Goal: Transaction & Acquisition: Complete application form

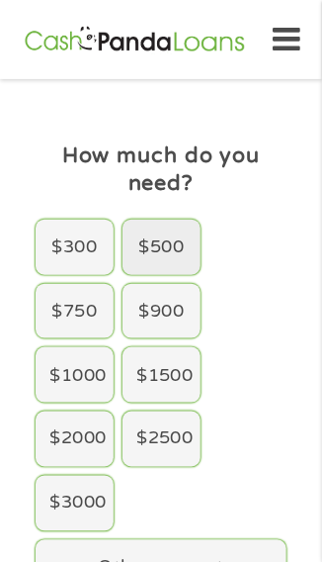
click at [157, 238] on div "$500" at bounding box center [162, 247] width 78 height 55
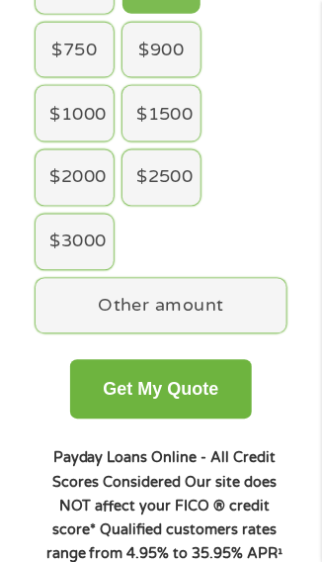
scroll to position [276, 0]
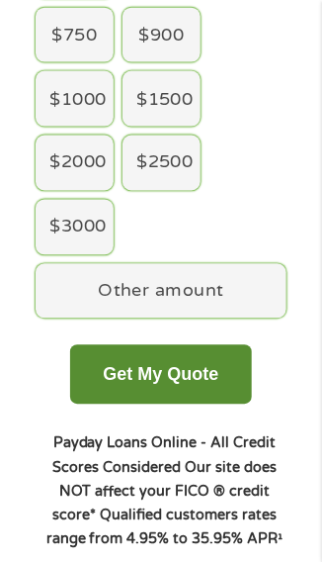
click at [194, 365] on button "Get My Quote" at bounding box center [161, 374] width 182 height 59
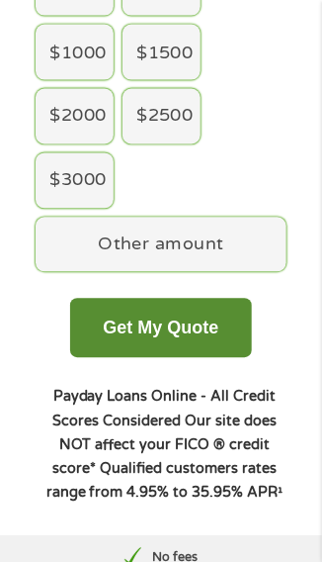
scroll to position [322, 0]
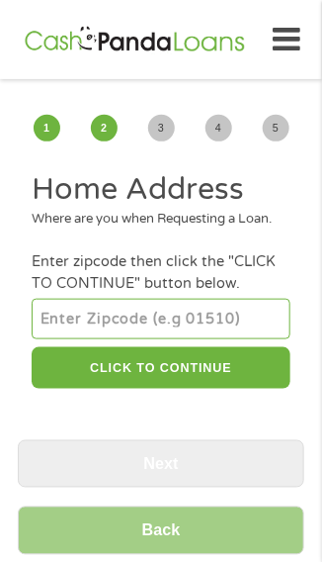
click at [220, 161] on div "1 Start 2 Your Home 3 About You 4 Employment 5 Banking 6" at bounding box center [161, 127] width 287 height 69
click at [211, 170] on h2 "Home Address" at bounding box center [161, 190] width 258 height 40
click at [237, 196] on h2 "Home Address" at bounding box center [161, 190] width 258 height 40
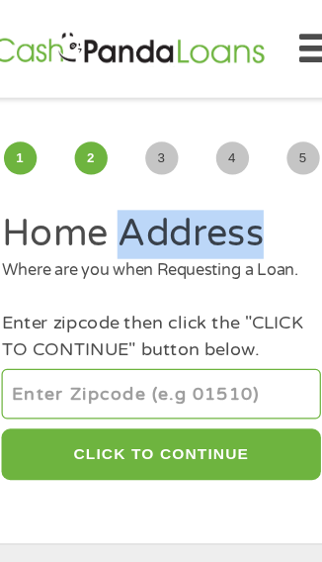
click at [220, 175] on h2 "Home Address" at bounding box center [161, 190] width 258 height 40
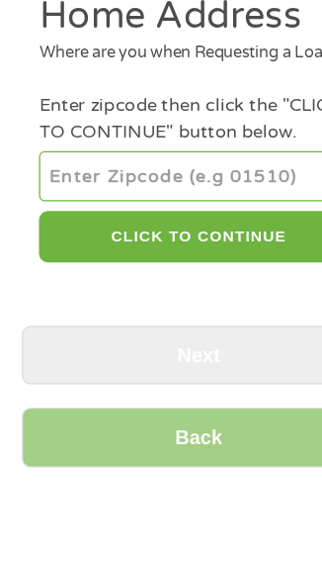
scroll to position [67, 0]
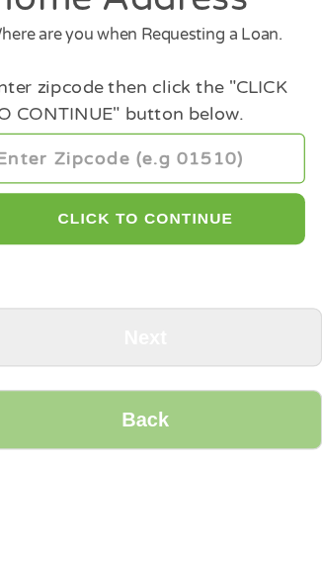
click at [224, 269] on input "number" at bounding box center [161, 251] width 258 height 40
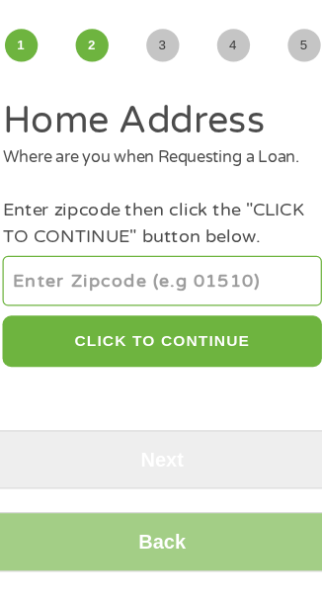
type input "80110"
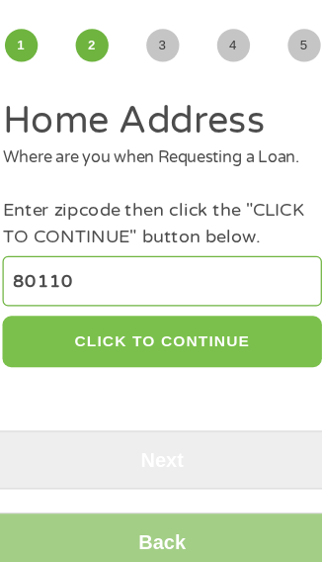
click at [177, 318] on button "CLICK TO CONTINUE" at bounding box center [161, 301] width 258 height 43
type input "80110"
type input "[GEOGRAPHIC_DATA]"
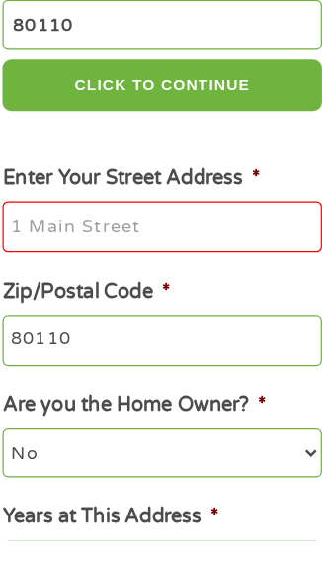
click at [154, 326] on input "Enter Your Street Address *" at bounding box center [161, 308] width 258 height 42
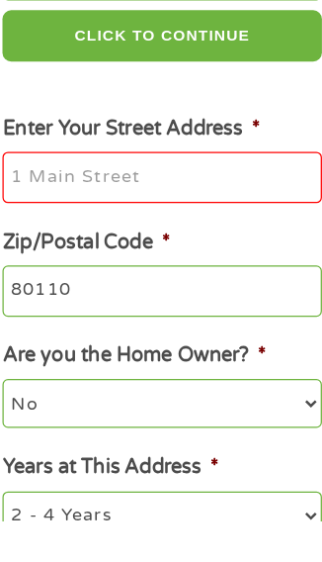
scroll to position [199, 0]
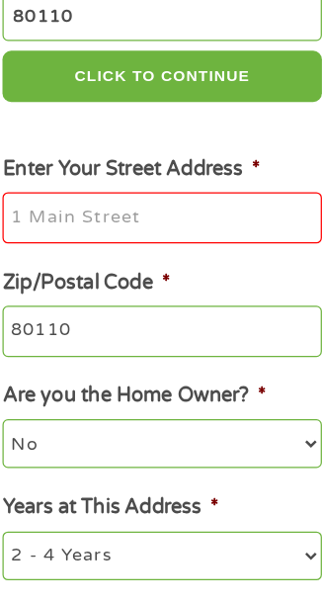
type input "2780 W DARTMOUTH AVE"
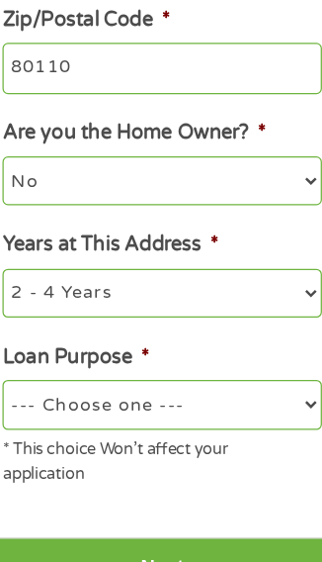
scroll to position [417, 0]
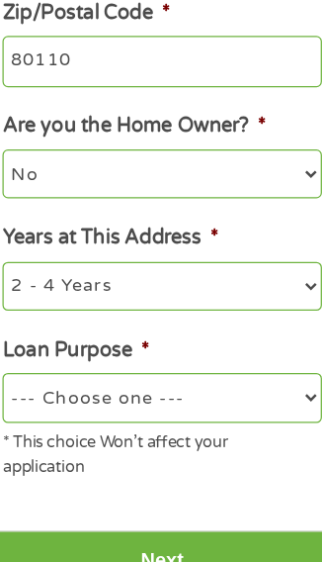
click at [237, 268] on select "No Yes" at bounding box center [161, 248] width 258 height 40
select select "yes"
click at [32, 251] on select "No Yes" at bounding box center [161, 248] width 258 height 40
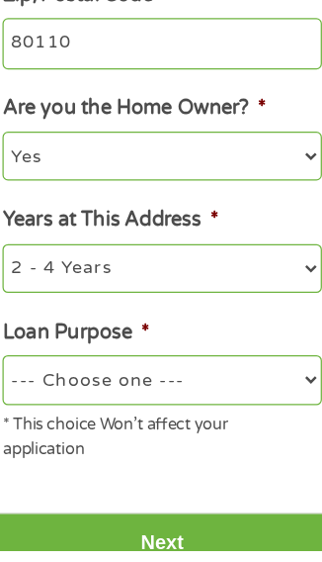
scroll to position [424, 0]
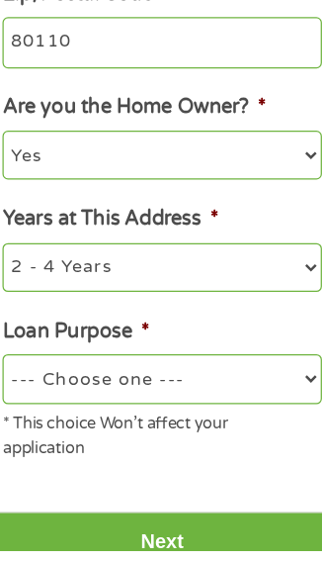
click at [192, 352] on select "1 Year or less 1 - 2 Years 2 - 4 Years Over 4 Years" at bounding box center [161, 333] width 258 height 40
select select "12months"
click at [32, 335] on select "1 Year or less 1 - 2 Years 2 - 4 Years Over 4 Years" at bounding box center [161, 333] width 258 height 40
click at [206, 442] on select "--- Choose one --- Pay Bills Debt Consolidation Home Improvement Major Purchase…" at bounding box center [161, 423] width 258 height 40
select select "other"
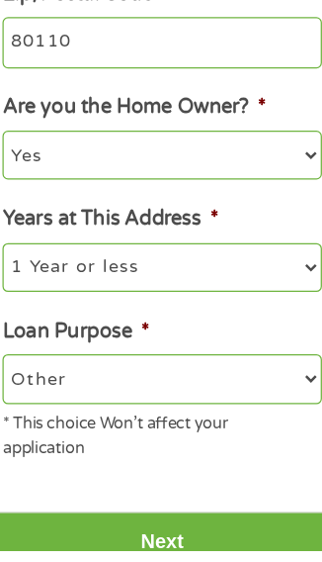
click at [32, 426] on select "--- Choose one --- Pay Bills Debt Consolidation Home Improvement Major Purchase…" at bounding box center [161, 423] width 258 height 40
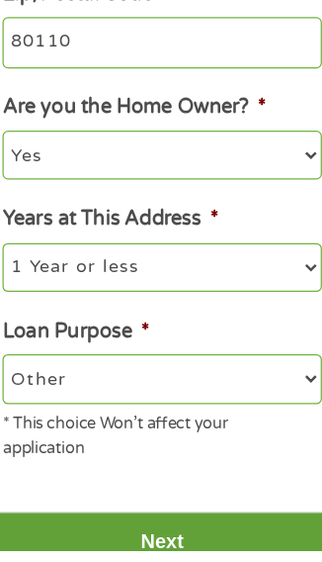
click at [212, 570] on input "Next" at bounding box center [161, 554] width 287 height 48
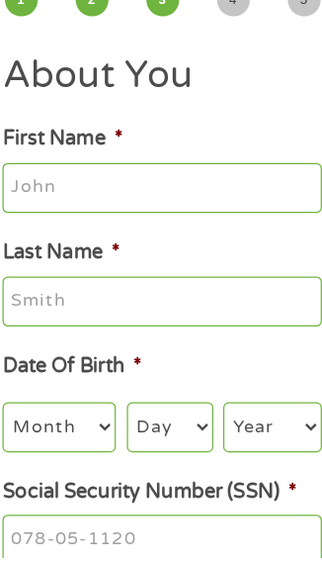
scroll to position [33, 0]
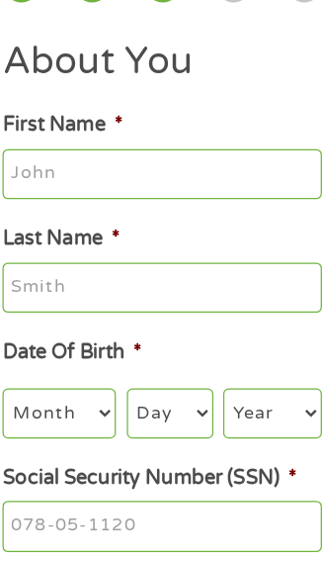
click at [204, 244] on input "First Name *" at bounding box center [161, 248] width 258 height 42
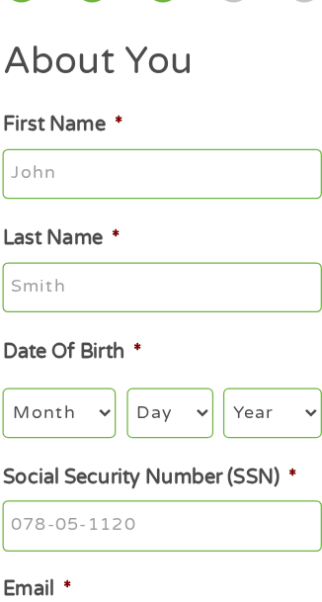
type input "Heather"
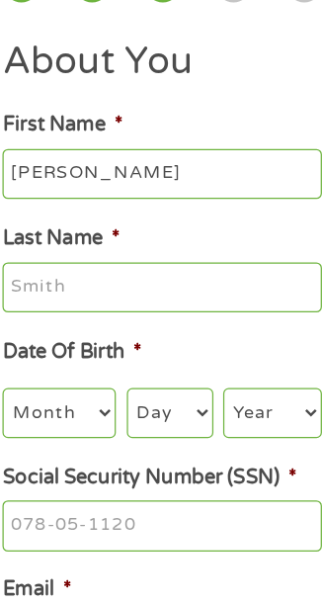
type input "Walters"
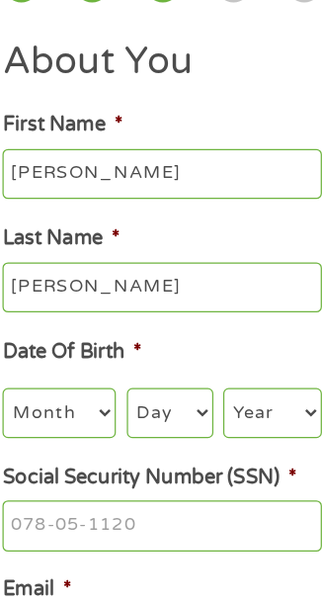
type input "(720) 736-9064"
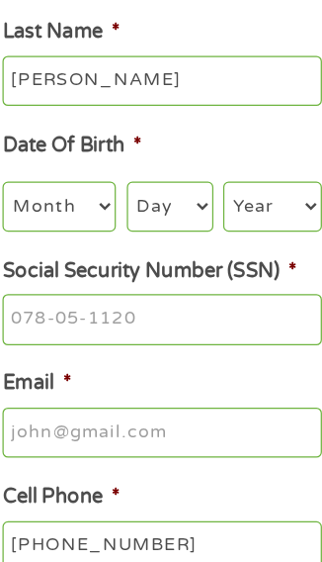
scroll to position [201, 0]
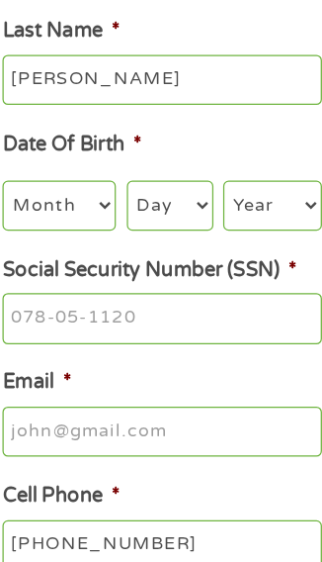
click at [95, 277] on select "Month 1 2 3 4 5 6 7 8 9 10 11 12" at bounding box center [78, 273] width 92 height 40
select select "4"
click at [32, 256] on select "Month 1 2 3 4 5 6 7 8 9 10 11 12" at bounding box center [78, 273] width 92 height 40
click at [172, 272] on select "Day 1 2 3 4 5 6 7 8 9 10 11 12 13 14 15 16 17 18 19 20 21 22 23 24 25 26 27 28 …" at bounding box center [168, 273] width 70 height 40
select select "12"
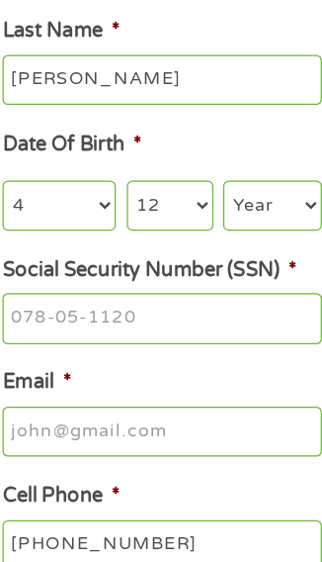
click at [133, 256] on select "Day 1 2 3 4 5 6 7 8 9 10 11 12 13 14 15 16 17 18 19 20 21 22 23 24 25 26 27 28 …" at bounding box center [168, 273] width 70 height 40
click at [241, 269] on select "Year 2007 2006 2005 2004 2003 2002 2001 2000 1999 1998 1997 1996 1995 1994 1993…" at bounding box center [251, 273] width 80 height 40
select select "1986"
click at [211, 256] on select "Year 2007 2006 2005 2004 2003 2002 2001 2000 1999 1998 1997 1996 1995 1994 1993…" at bounding box center [251, 273] width 80 height 40
click at [183, 366] on input "Social Security Number (SSN) *" at bounding box center [161, 365] width 258 height 42
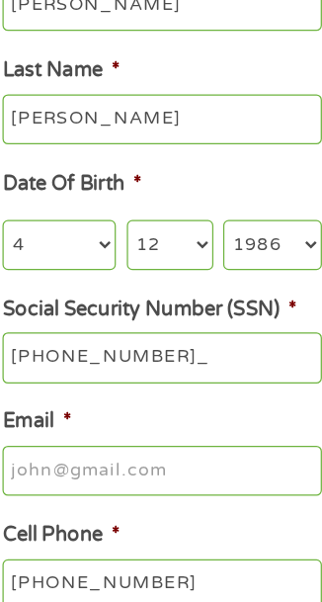
type input "521-51-3888"
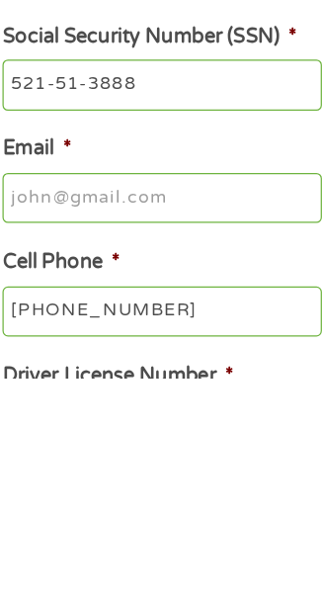
click at [195, 465] on input "Email *" at bounding box center [161, 457] width 258 height 42
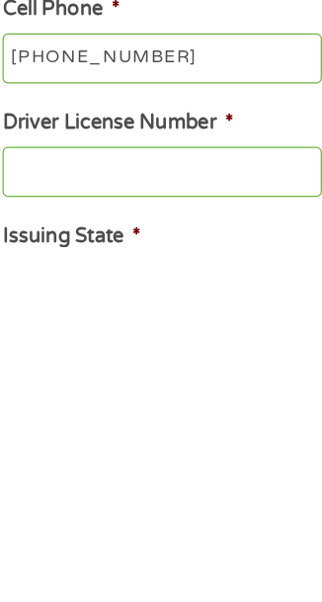
type input "B3aut9401.hw4@gmail.com"
click at [172, 550] on input "Driver License Number *" at bounding box center [161, 542] width 258 height 42
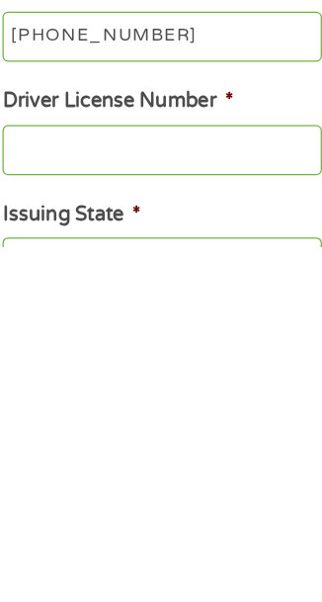
scroll to position [347, 0]
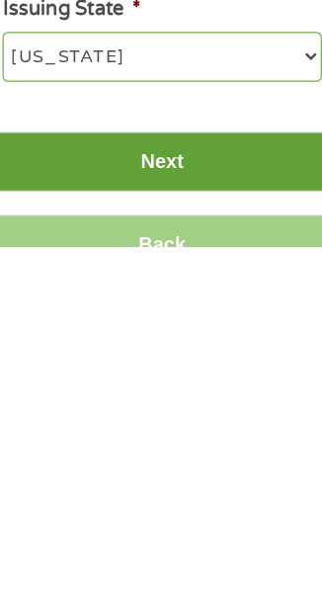
type input "001791408"
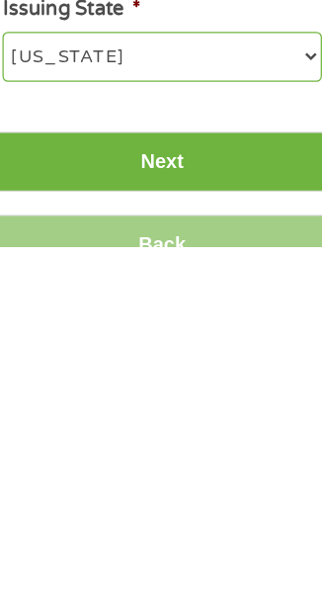
click at [175, 551] on input "Next" at bounding box center [161, 533] width 287 height 48
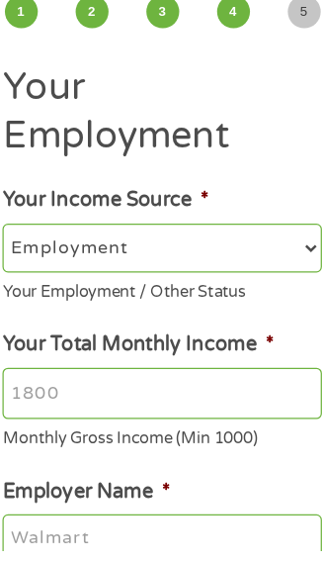
scroll to position [3, 0]
click at [209, 413] on input "Your Total Monthly Income *" at bounding box center [161, 434] width 258 height 42
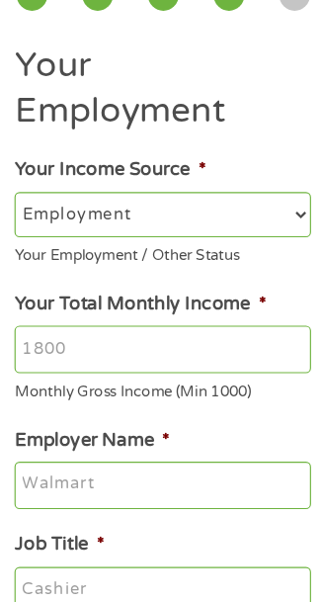
scroll to position [18, 0]
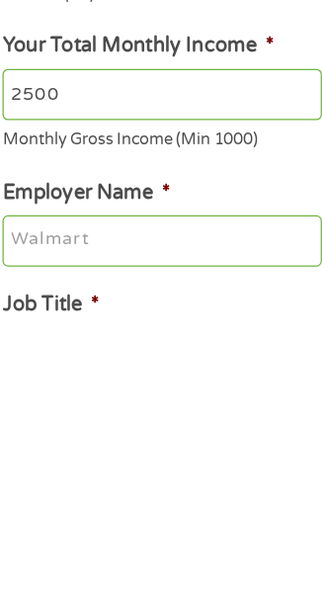
type input "2500"
click at [183, 517] on input "Employer Name *" at bounding box center [161, 538] width 258 height 42
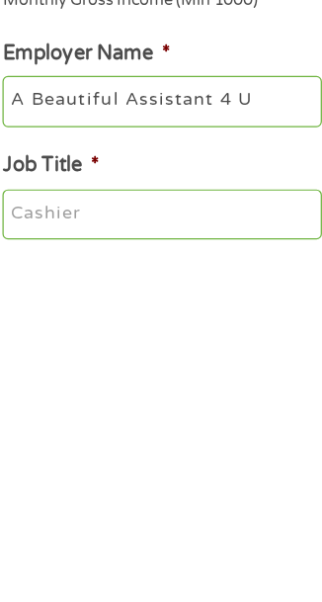
type input "A Beautiful Assistant 4 U"
click at [166, 556] on input "Job Title *" at bounding box center [161, 577] width 258 height 42
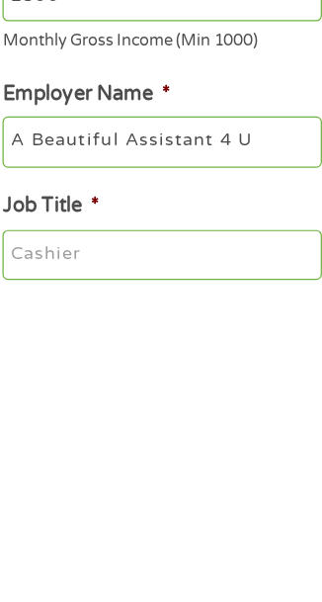
click at [158, 556] on input "Job Title *" at bounding box center [161, 577] width 258 height 42
click at [154, 556] on input "Job Title *" at bounding box center [161, 577] width 258 height 42
click at [51, 556] on input "Job Title *" at bounding box center [161, 577] width 258 height 42
click at [70, 556] on input "Job Title *" at bounding box center [161, 577] width 258 height 42
click at [67, 556] on input "Job Title *" at bounding box center [161, 577] width 258 height 42
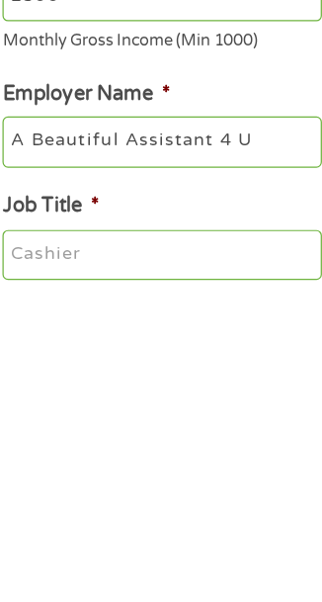
type input "(___) ___-____"
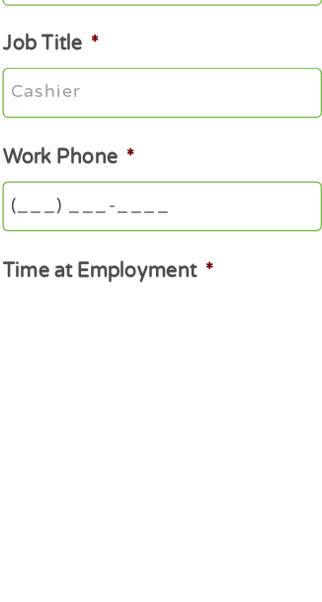
click at [156, 424] on input "Job Title *" at bounding box center [161, 445] width 258 height 42
click at [80, 424] on input "Job Title *" at bounding box center [161, 445] width 258 height 42
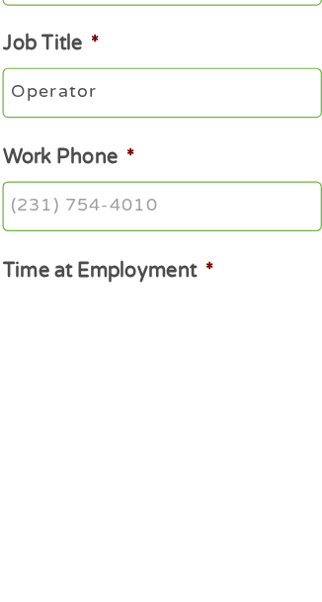
type input "Operator"
click at [142, 516] on input "Work Phone *" at bounding box center [161, 537] width 258 height 42
type input "(720) 440-7258"
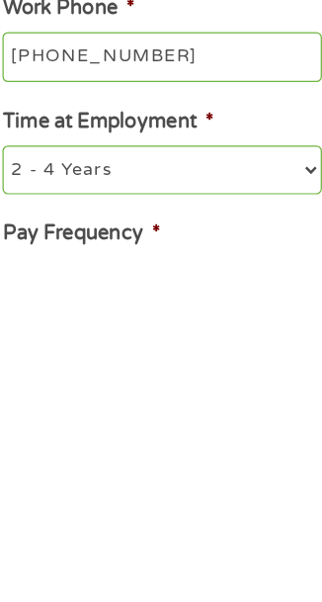
scroll to position [293, 0]
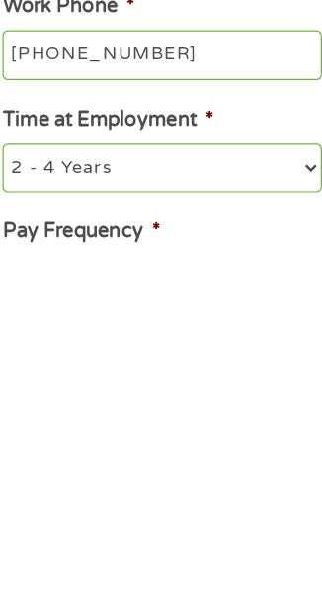
click at [203, 518] on select "--- Choose one --- 1 Year or less 1 - 2 Years 2 - 4 Years Over 4 Years" at bounding box center [161, 538] width 258 height 40
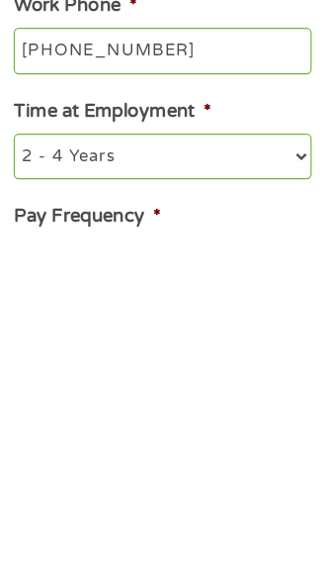
scroll to position [301, 0]
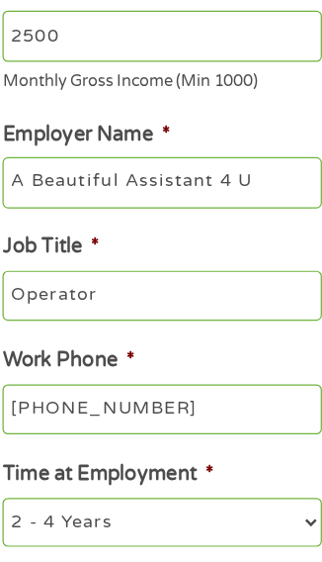
select select "60months"
click at [32, 510] on select "--- Choose one --- 1 Year or less 1 - 2 Years 2 - 4 Years Over 4 Years" at bounding box center [161, 530] width 258 height 40
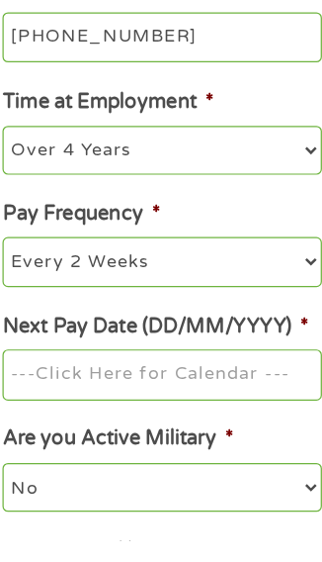
scroll to position [598, 0]
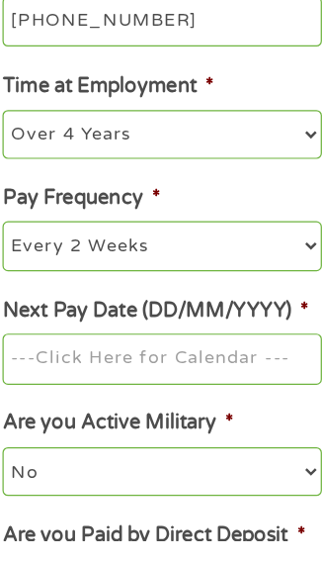
click at [232, 303] on select "--- Choose one --- Every 2 Weeks Every Week Monthly Semi-Monthly" at bounding box center [161, 323] width 258 height 40
select select "monthly"
click at [32, 303] on select "--- Choose one --- Every 2 Weeks Every Week Monthly Semi-Monthly" at bounding box center [161, 323] width 258 height 40
click at [175, 394] on input "Next Pay Date (DD/MM/YYYY) *" at bounding box center [161, 415] width 258 height 42
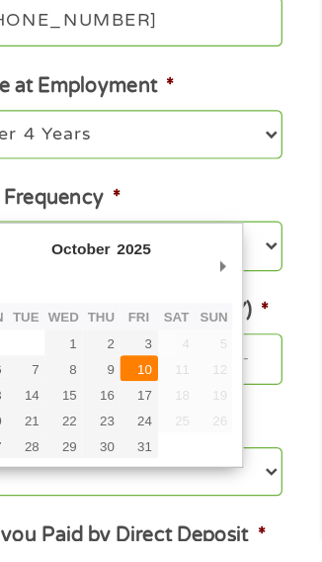
type input "10/10/2025"
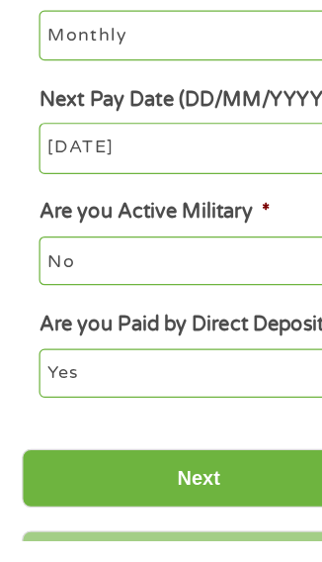
scroll to position [771, 0]
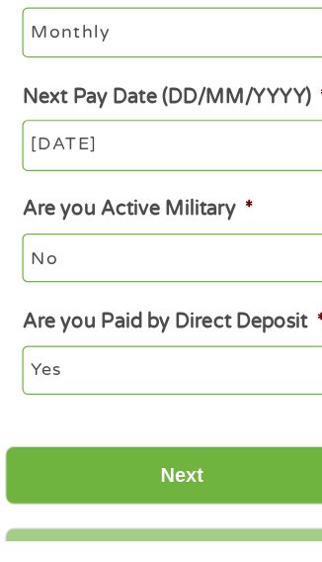
click at [176, 403] on select "Yes No" at bounding box center [161, 423] width 258 height 40
select select "0"
click at [32, 403] on select "Yes No" at bounding box center [161, 423] width 258 height 40
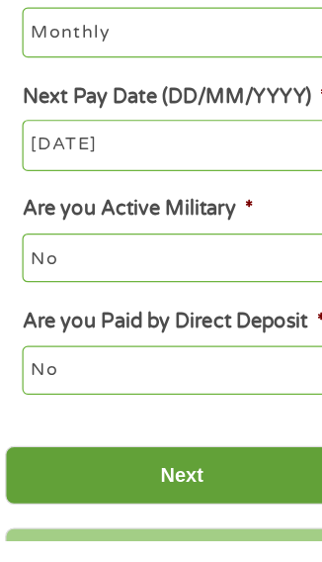
click at [159, 485] on input "Next" at bounding box center [161, 509] width 287 height 48
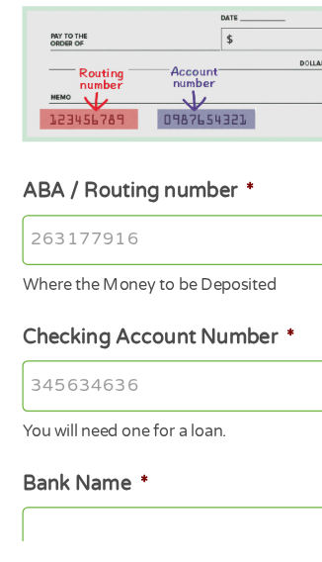
scroll to position [153, 0]
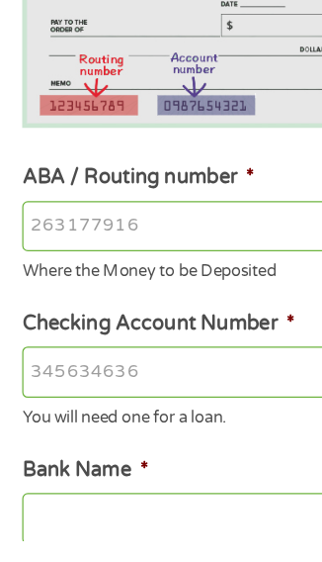
click at [112, 309] on input "ABA / Routing number *" at bounding box center [161, 308] width 258 height 42
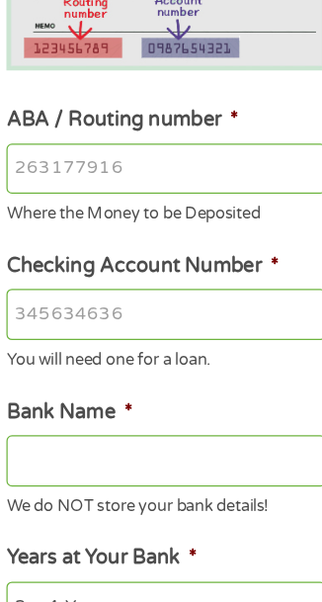
scroll to position [209, 0]
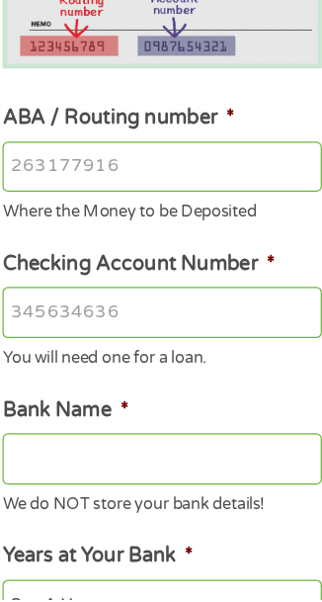
type input "091017138"
type input "SUN RISE BANKS NATIONAL ASSOCIATION"
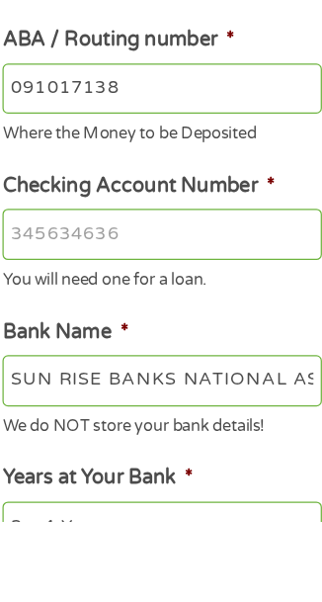
type input "091017138"
click at [153, 369] on input "Checking Account Number *" at bounding box center [161, 370] width 258 height 42
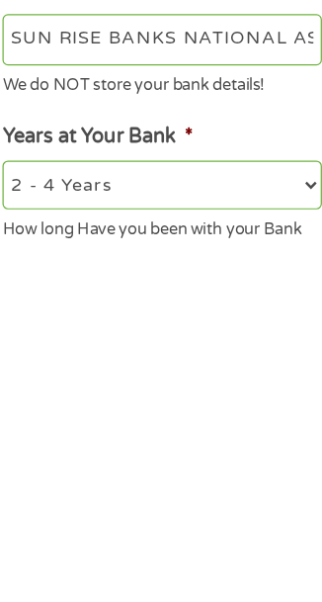
scroll to position [264, 0]
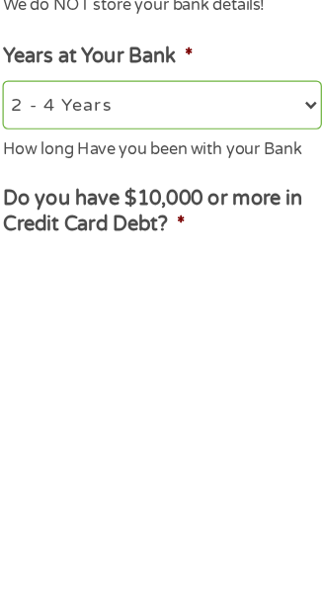
type input "260101843100"
click at [197, 497] on select "2 - 4 Years 6 - 12 Months 1 - 2 Years Over 4 Years" at bounding box center [161, 488] width 258 height 40
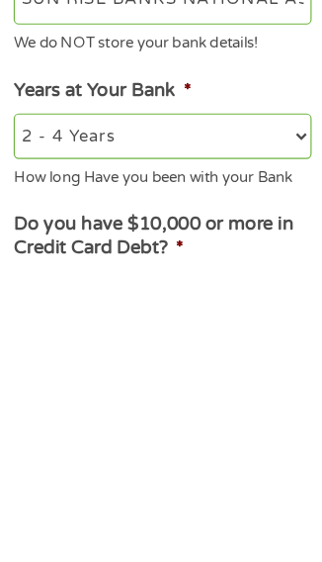
scroll to position [335, 0]
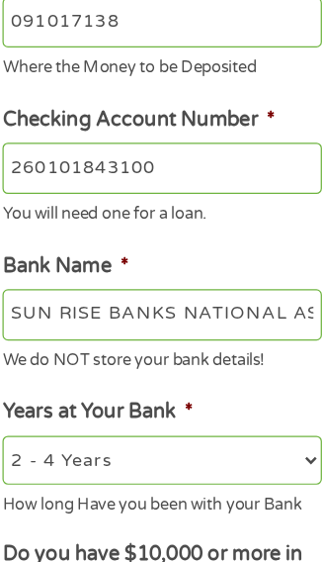
select select "60months"
click at [32, 464] on select "2 - 4 Years 6 - 12 Months 1 - 2 Years Over 4 Years" at bounding box center [161, 480] width 258 height 40
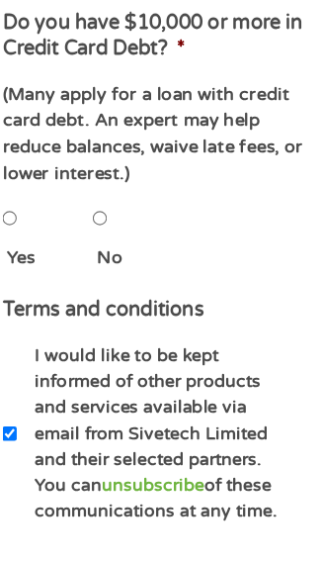
scroll to position [751, 0]
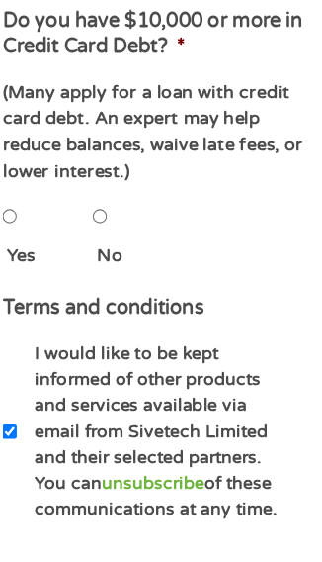
click at [117, 318] on input "No" at bounding box center [111, 299] width 12 height 40
radio input "true"
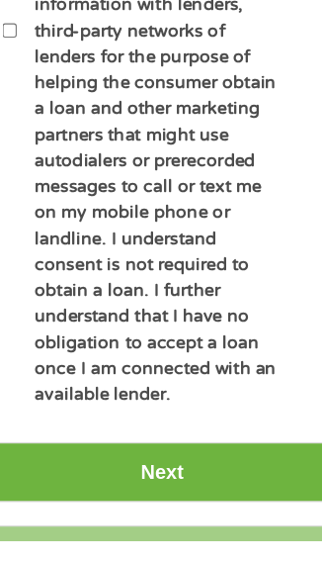
scroll to position [1469, 0]
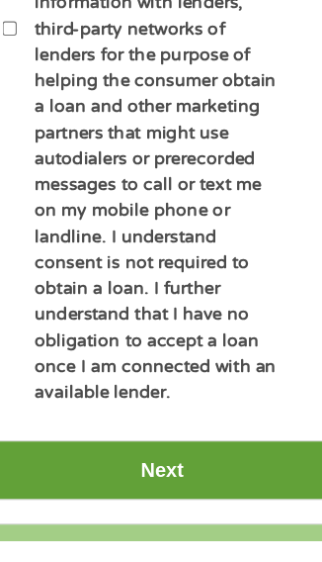
click at [160, 486] on input "Next" at bounding box center [161, 505] width 287 height 48
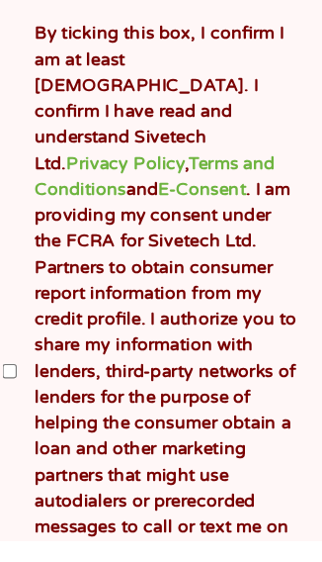
scroll to position [1300, 0]
click at [39, 436] on input "By ticking this box, I confirm I am at least 18 years old. I confirm I have rea…" at bounding box center [38, 424] width 12 height 40
checkbox input "true"
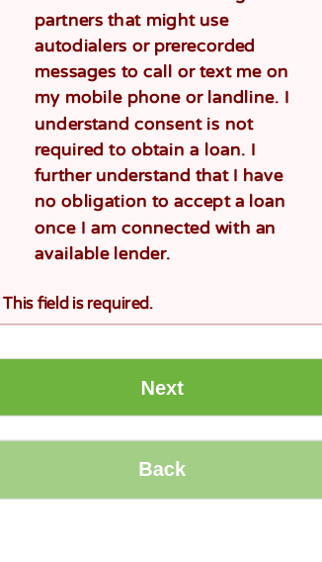
scroll to position [1694, 0]
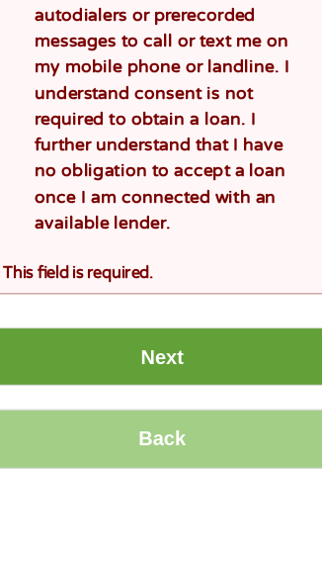
click at [178, 396] on input "Next" at bounding box center [161, 413] width 287 height 48
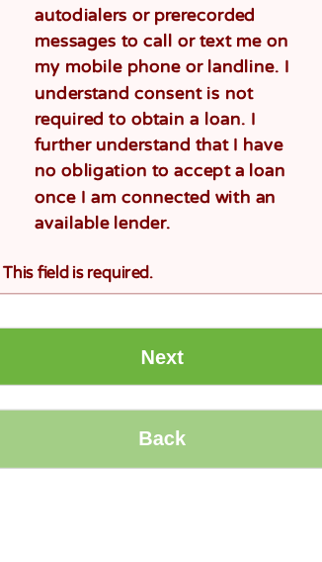
scroll to position [0, 0]
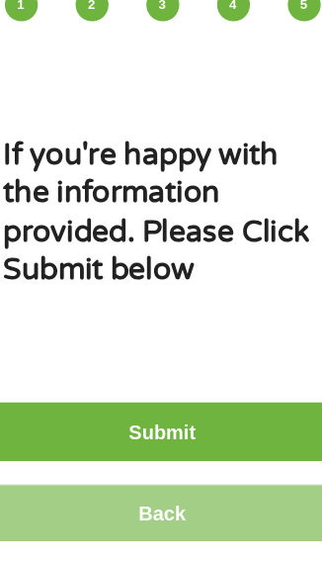
click at [172, 468] on input "Submit" at bounding box center [161, 474] width 287 height 48
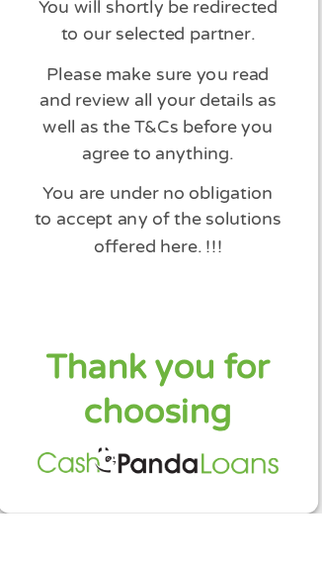
scroll to position [326, 0]
